Goal: Information Seeking & Learning: Find specific fact

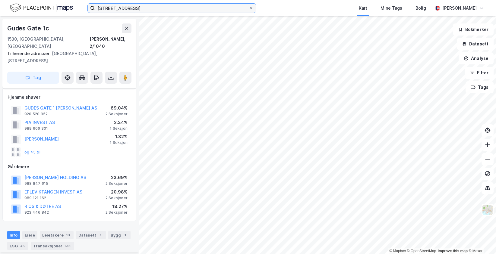
scroll to position [207, 0]
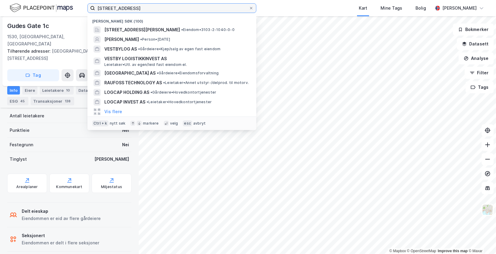
drag, startPoint x: 0, startPoint y: 0, endPoint x: 37, endPoint y: -1, distance: 37.1
click at [37, 0] on html "[STREET_ADDRESS][PERSON_NAME] • Eiendom • 3103-2-1040-0-0 [PERSON_NAME] • Perso…" at bounding box center [248, 127] width 496 height 254
paste input "Syretårnet 3"
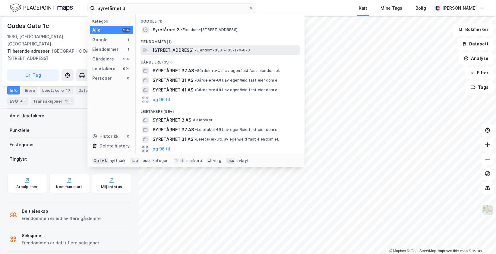
click at [182, 48] on span "[STREET_ADDRESS]" at bounding box center [173, 50] width 41 height 7
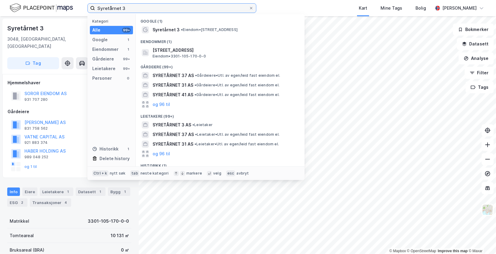
drag, startPoint x: 152, startPoint y: 10, endPoint x: 84, endPoint y: 2, distance: 68.8
click at [84, 2] on div "Syretårnet 3 Kategori Alle 99+ Google 1 Eiendommer 1 Gårdeiere 99+ Leietakere 9…" at bounding box center [248, 8] width 496 height 16
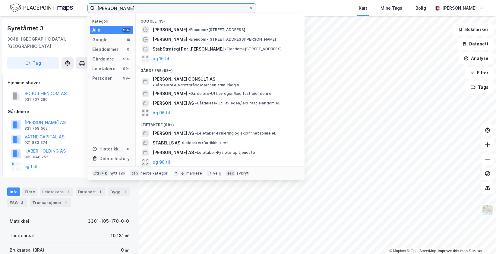
scroll to position [45, 0]
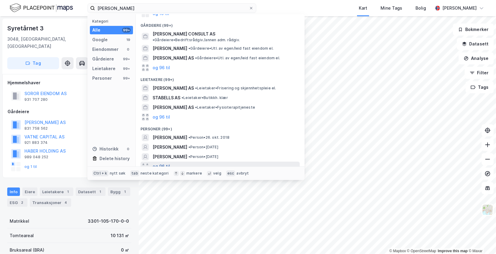
click at [162, 163] on button "og 96 til" at bounding box center [161, 166] width 17 height 7
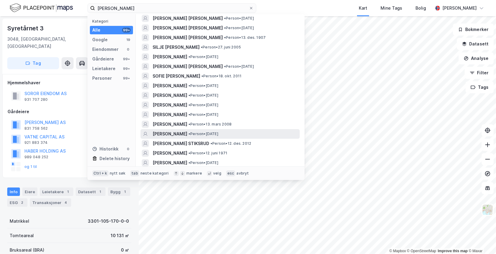
scroll to position [437, 0]
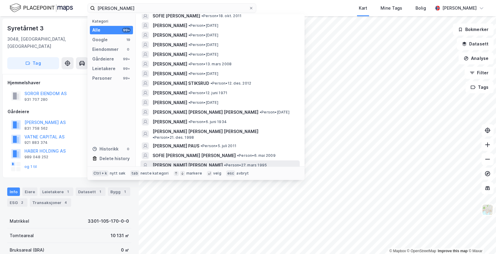
click at [216, 161] on div "[PERSON_NAME] [PERSON_NAME] • Person • 27. mars 1995" at bounding box center [219, 166] width 159 height 10
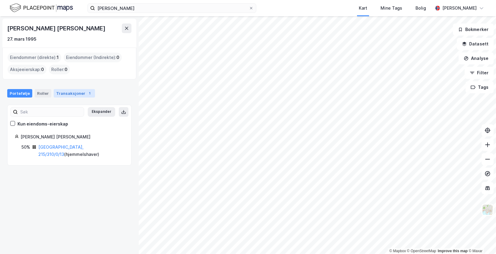
click at [77, 94] on div "Transaksjoner 1" at bounding box center [74, 93] width 41 height 8
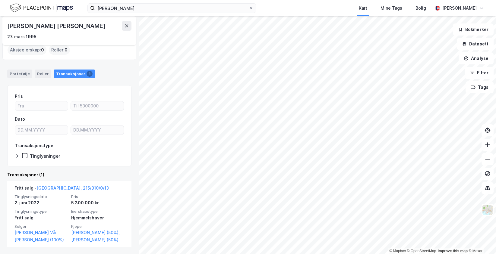
scroll to position [34, 0]
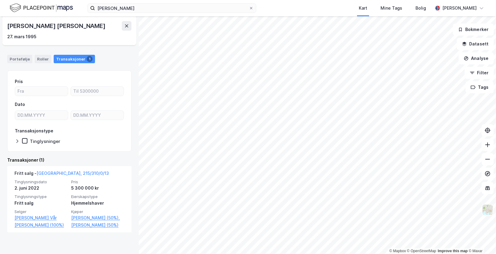
click at [489, 210] on img at bounding box center [487, 209] width 11 height 11
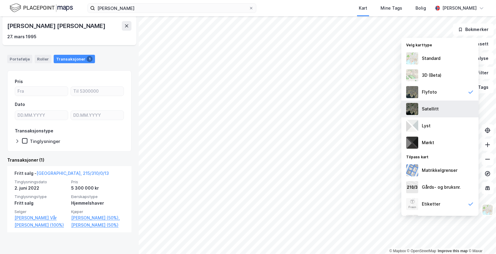
click at [430, 106] on div "Satellitt" at bounding box center [430, 109] width 17 height 7
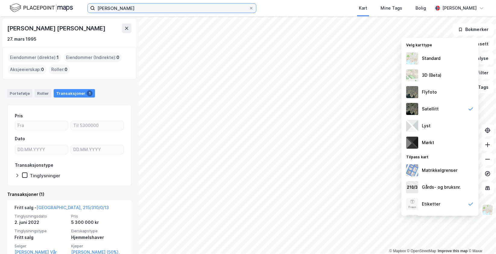
click at [151, 4] on input "[PERSON_NAME]" at bounding box center [172, 8] width 154 height 9
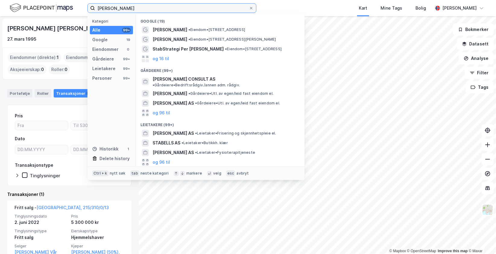
drag, startPoint x: 151, startPoint y: 4, endPoint x: 90, endPoint y: 5, distance: 60.6
click at [90, 5] on label "[PERSON_NAME]" at bounding box center [171, 8] width 169 height 10
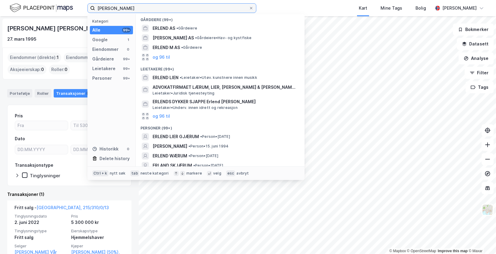
scroll to position [30, 0]
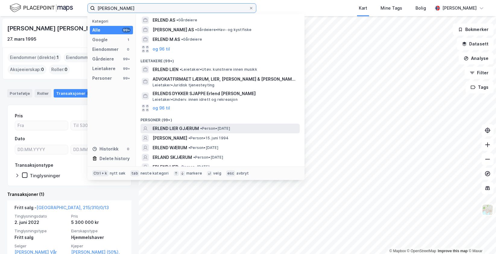
type input "[PERSON_NAME]"
click at [188, 128] on span "ERLEND LIER GJÆRUM" at bounding box center [176, 128] width 46 height 7
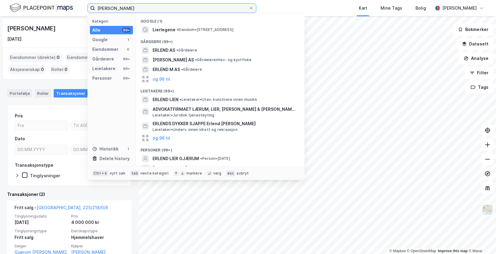
click at [140, 9] on input "[PERSON_NAME]" at bounding box center [172, 8] width 154 height 9
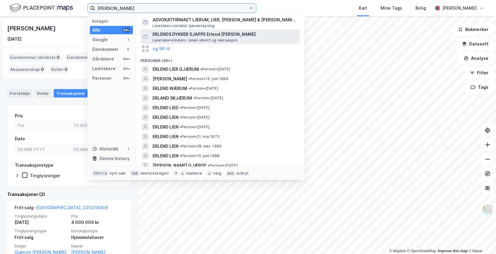
scroll to position [90, 0]
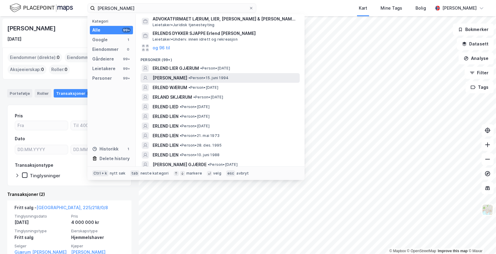
click at [175, 76] on span "[PERSON_NAME]" at bounding box center [170, 77] width 35 height 7
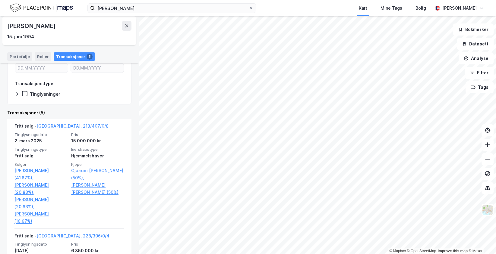
scroll to position [80, 0]
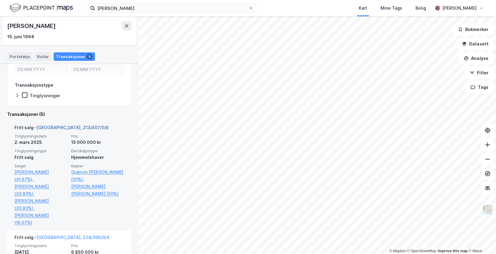
click at [52, 125] on link "[GEOGRAPHIC_DATA], 213/407/0/8" at bounding box center [72, 127] width 72 height 5
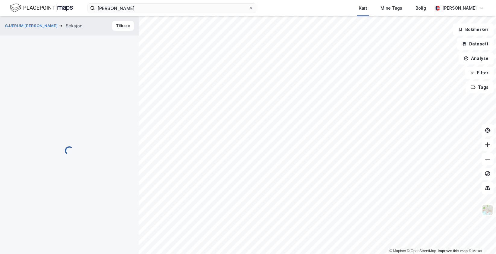
scroll to position [1, 0]
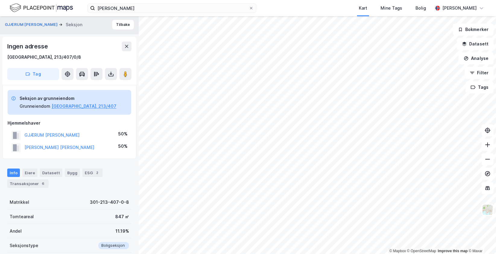
scroll to position [1, 0]
